Goal: Task Accomplishment & Management: Use online tool/utility

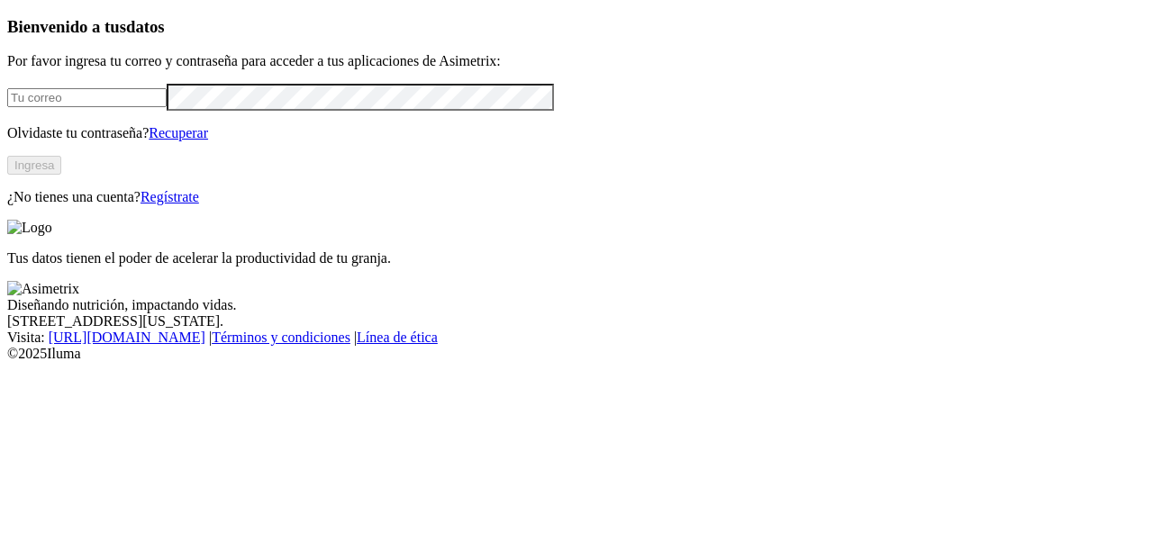
type input "[EMAIL_ADDRESS][DOMAIN_NAME]"
click at [61, 175] on button "Ingresa" at bounding box center [34, 165] width 54 height 19
